Goal: Find contact information: Find contact information

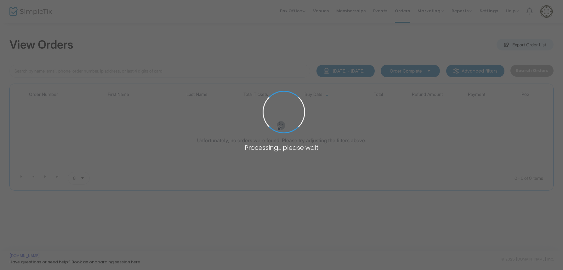
type input "A-E72BC6D7-4"
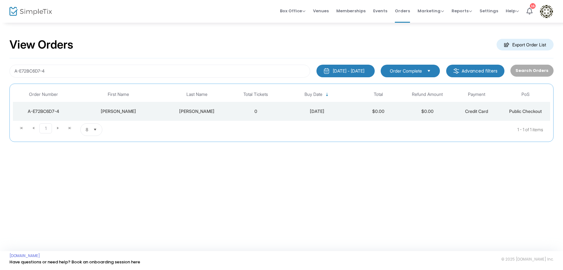
click at [201, 112] on div "[PERSON_NAME]" at bounding box center [196, 111] width 65 height 6
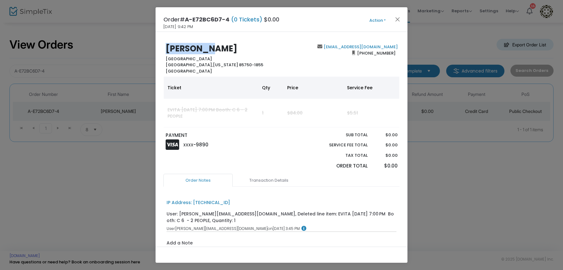
drag, startPoint x: 207, startPoint y: 46, endPoint x: 140, endPoint y: 45, distance: 67.7
click at [140, 45] on ngb-modal-window "Order# A-E72BC6D7-4 (0 Tickets) $0.00 [DATE] 9:42 PM Action Edit Order Add Anot…" at bounding box center [281, 135] width 563 height 270
copy b "[PERSON_NAME]"
drag, startPoint x: 395, startPoint y: 47, endPoint x: 338, endPoint y: 44, distance: 58.0
click at [338, 45] on div "[EMAIL_ADDRESS][DOMAIN_NAME] [PHONE_NUMBER]" at bounding box center [340, 59] width 119 height 30
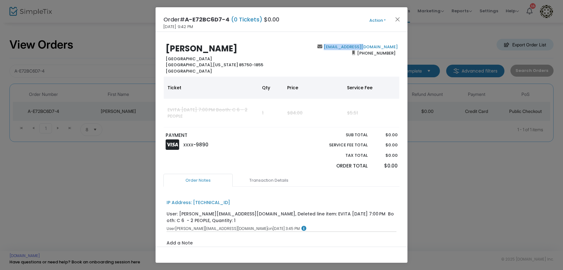
copy b "[EMAIL_ADDRESS][DOMAIN_NAME]"
drag, startPoint x: 393, startPoint y: 52, endPoint x: 359, endPoint y: 53, distance: 33.7
click at [359, 53] on span "[PHONE_NUMBER]" at bounding box center [376, 53] width 43 height 10
copy span "[PHONE_NUMBER]"
drag, startPoint x: 212, startPoint y: 58, endPoint x: 134, endPoint y: 57, distance: 77.5
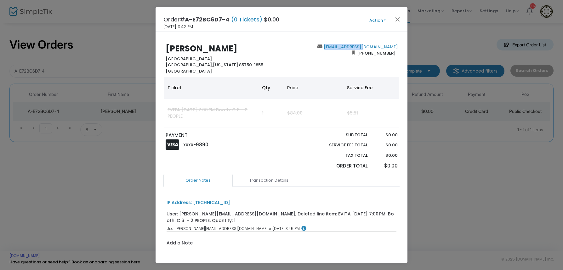
click at [134, 57] on ngb-modal-window "Order# A-E72BC6D7-4 (0 Tickets) $0.00 [DATE] 9:42 PM Action Edit Order Add Anot…" at bounding box center [281, 135] width 563 height 270
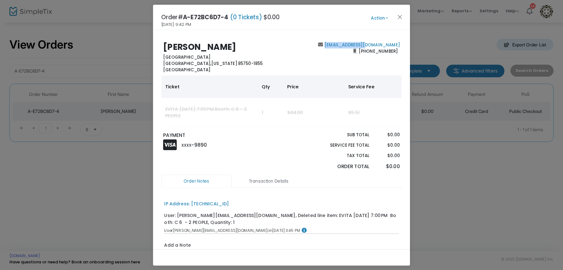
copy b "[GEOGRAPHIC_DATA]"
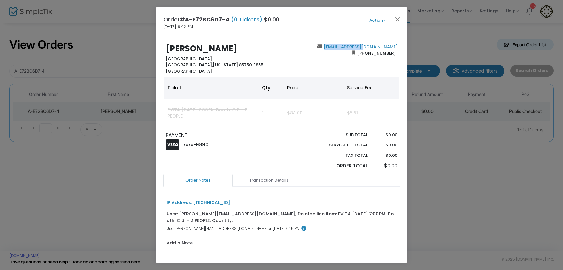
click at [246, 57] on div "[PERSON_NAME] [STREET_ADDRESS][US_STATE]" at bounding box center [221, 59] width 119 height 30
drag, startPoint x: 228, startPoint y: 19, endPoint x: 131, endPoint y: 8, distance: 98.2
click at [123, 16] on ngb-modal-window "Order# A-E72BC6D7-4 (0 Tickets) $0.00 [DATE] 9:42 PM Action Edit Order Add Anot…" at bounding box center [281, 135] width 563 height 270
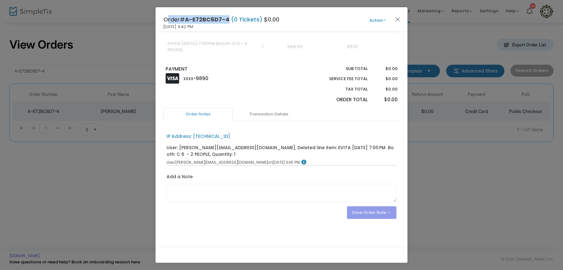
scroll to position [66, 0]
click at [207, 197] on textarea at bounding box center [282, 192] width 230 height 18
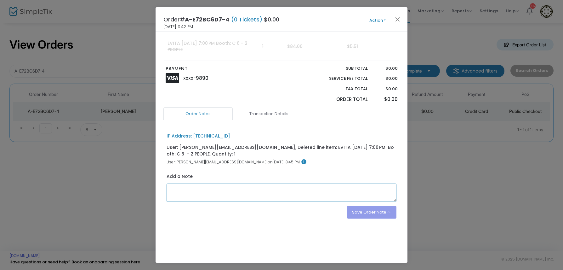
type textarea "S"
